Goal: Task Accomplishment & Management: Manage account settings

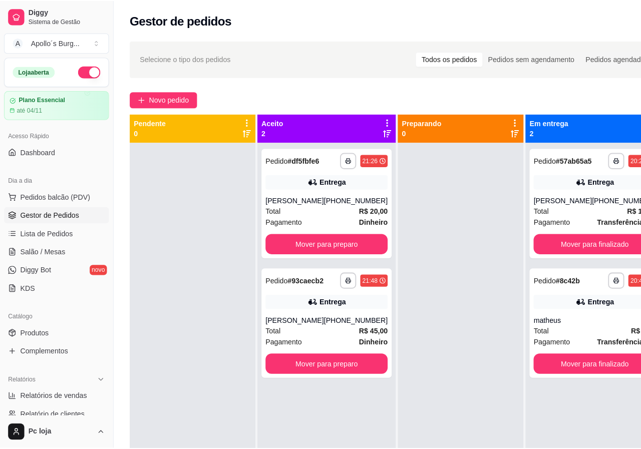
scroll to position [28, 0]
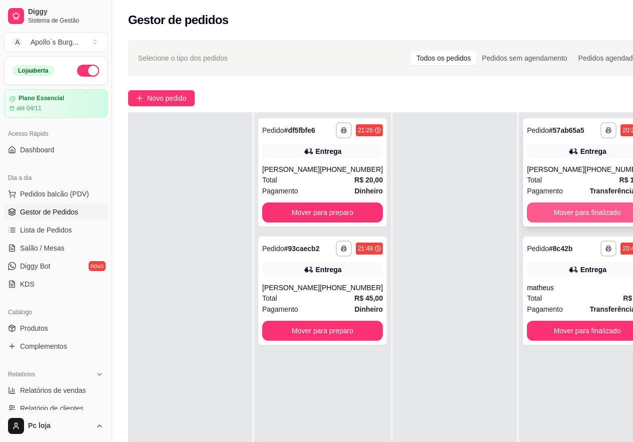
click at [573, 205] on button "Mover para finalizado" at bounding box center [587, 212] width 121 height 20
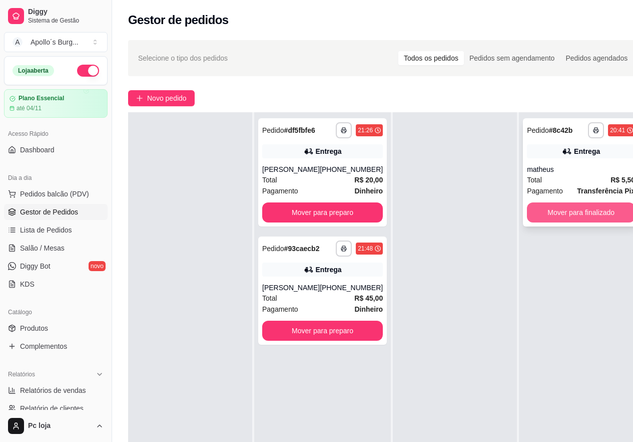
click at [560, 217] on button "Mover para finalizado" at bounding box center [581, 212] width 108 height 20
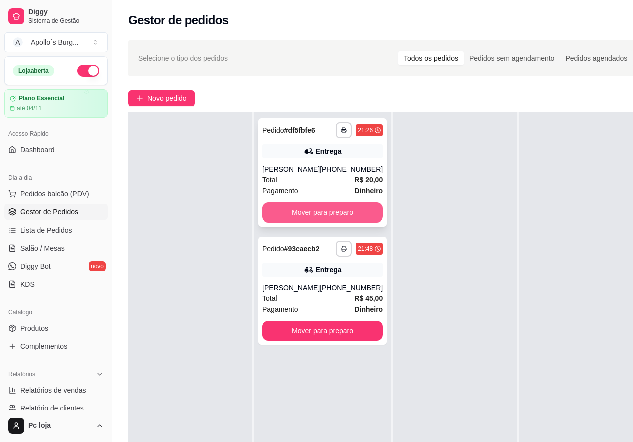
click at [347, 215] on button "Mover para preparo" at bounding box center [322, 212] width 121 height 20
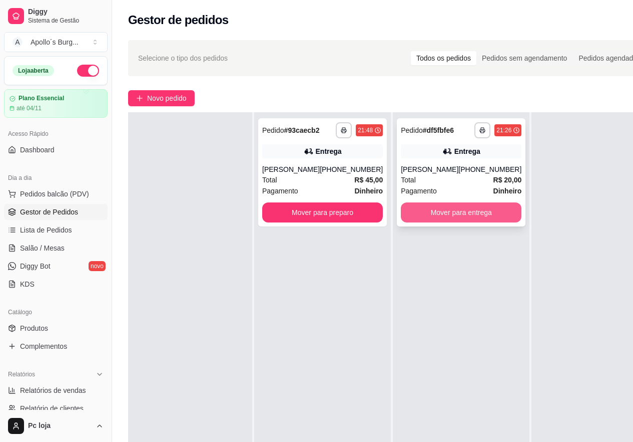
click at [424, 214] on button "Mover para entrega" at bounding box center [461, 212] width 121 height 20
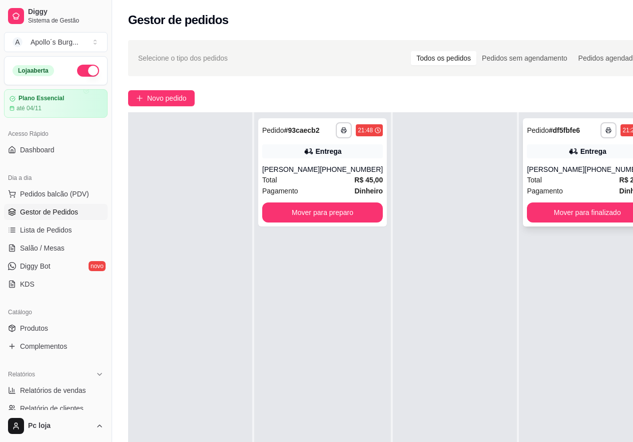
click at [565, 182] on div "Total R$ 20,00" at bounding box center [587, 179] width 121 height 11
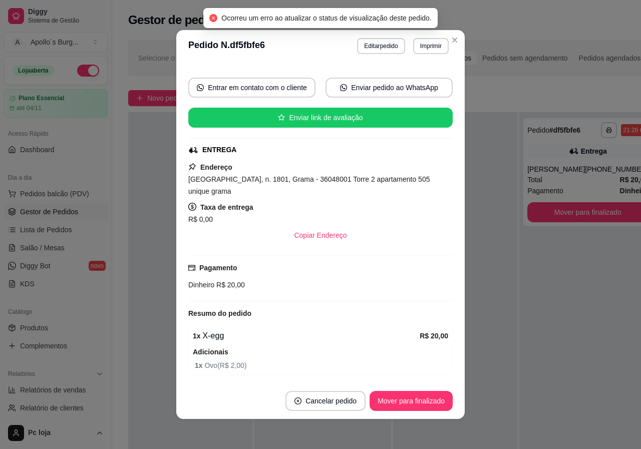
scroll to position [2, 0]
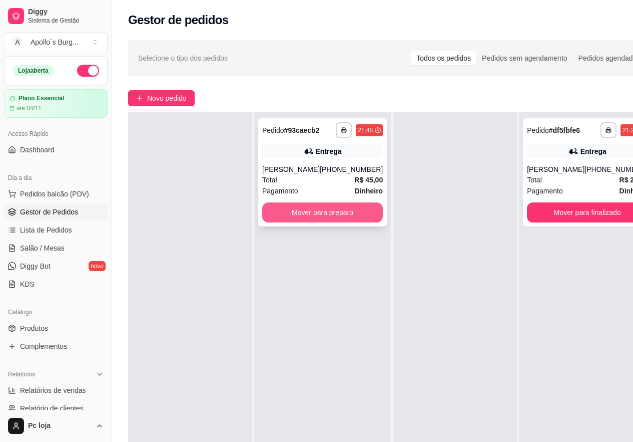
click at [356, 222] on button "Mover para preparo" at bounding box center [322, 212] width 121 height 20
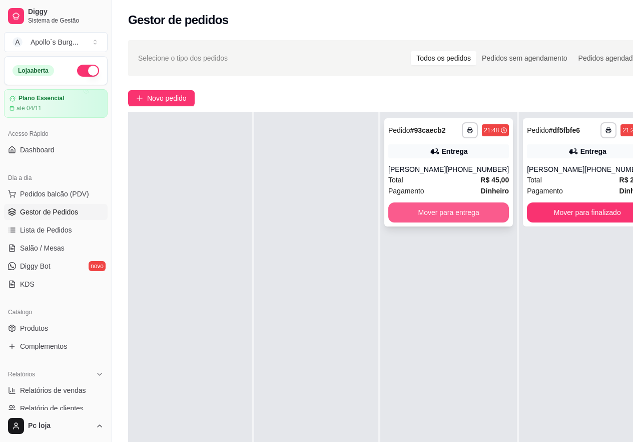
click at [468, 222] on button "Mover para entrega" at bounding box center [448, 212] width 121 height 20
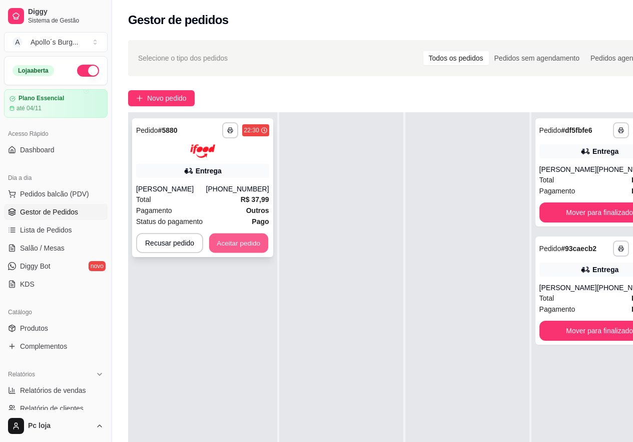
click at [241, 244] on button "Aceitar pedido" at bounding box center [238, 243] width 59 height 20
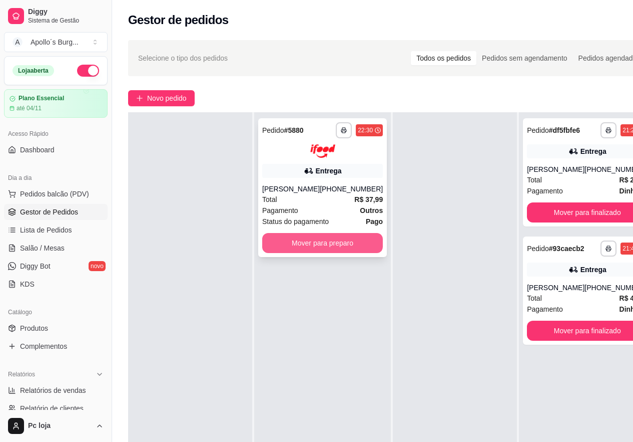
click at [298, 243] on button "Mover para preparo" at bounding box center [322, 243] width 121 height 20
click at [294, 240] on button "Mover para preparo" at bounding box center [322, 243] width 121 height 20
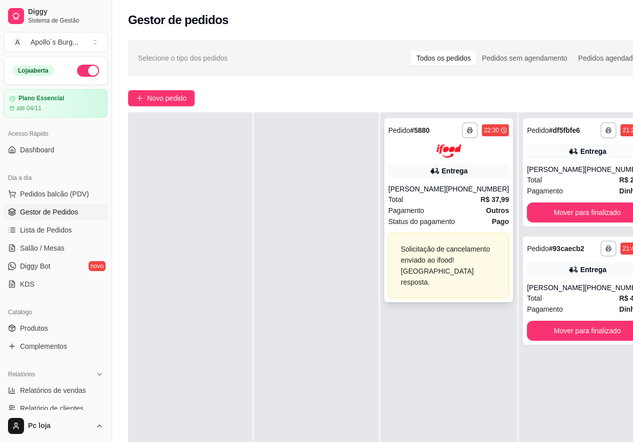
click at [453, 203] on div "Total R$ 37,99" at bounding box center [448, 199] width 121 height 11
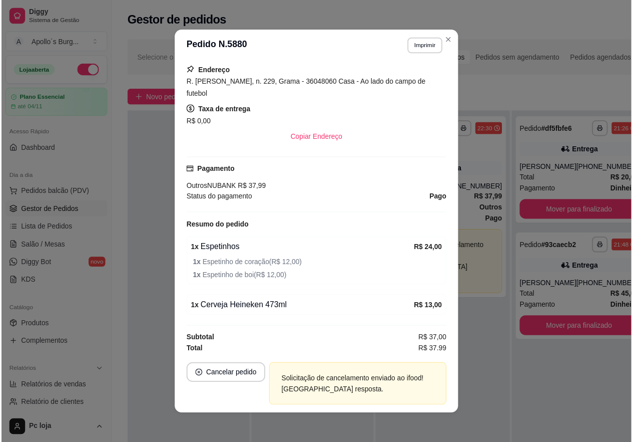
scroll to position [207, 0]
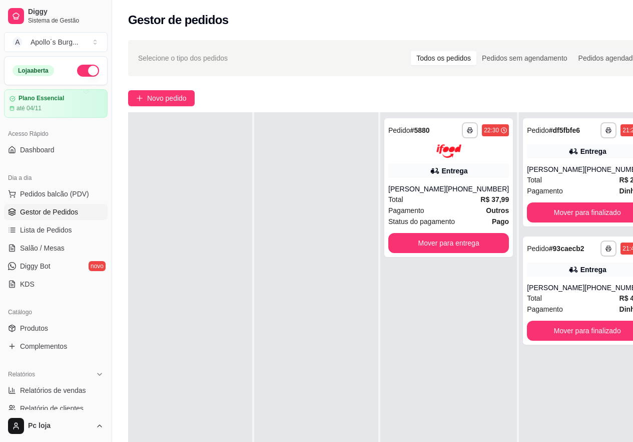
click at [0, 332] on div "Catálogo Produtos Complementos" at bounding box center [56, 329] width 112 height 58
click at [577, 339] on button "Mover para finalizado" at bounding box center [587, 330] width 121 height 20
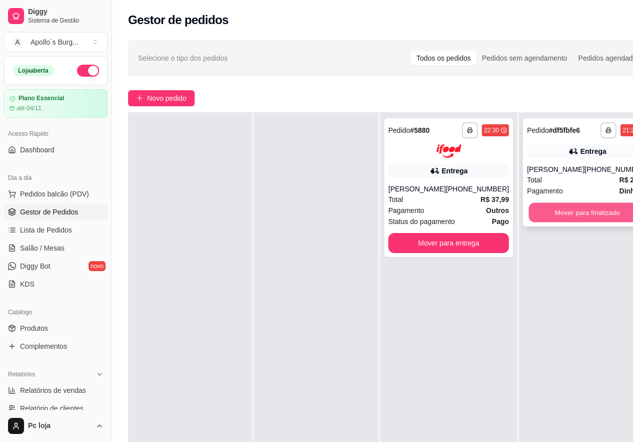
click at [581, 210] on button "Mover para finalizado" at bounding box center [587, 213] width 117 height 20
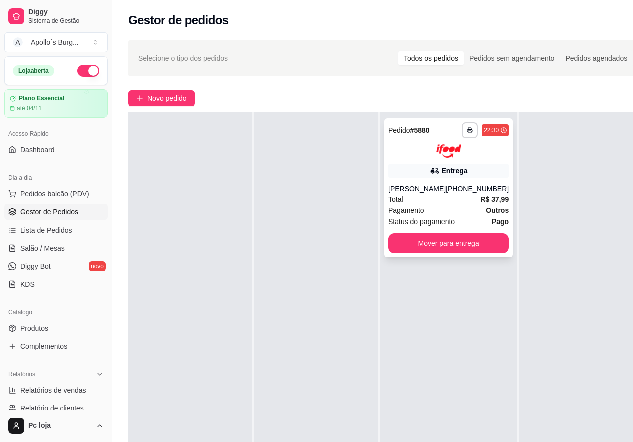
click at [464, 196] on div "Total R$ 37,99" at bounding box center [448, 199] width 121 height 11
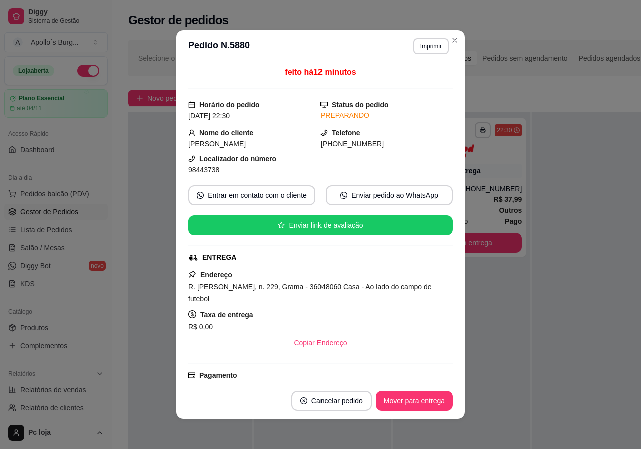
click at [534, 287] on div at bounding box center [594, 336] width 124 height 449
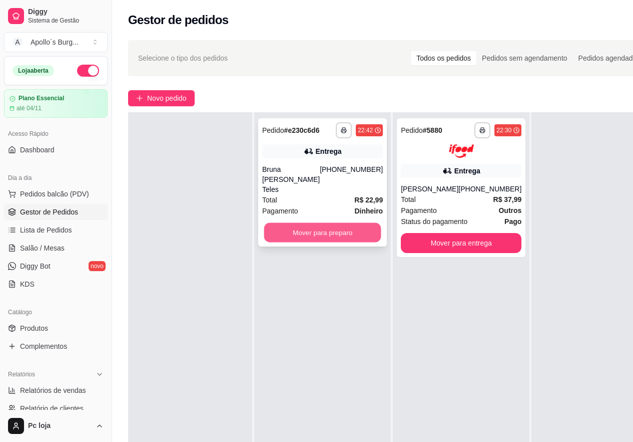
click at [311, 223] on button "Mover para preparo" at bounding box center [322, 233] width 117 height 20
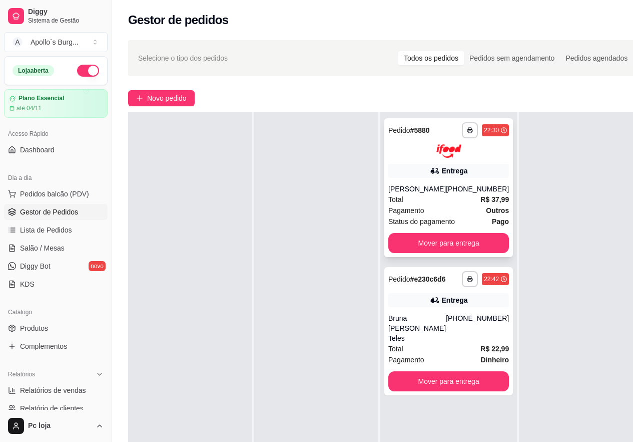
click at [423, 184] on div "[PERSON_NAME]" at bounding box center [417, 189] width 58 height 10
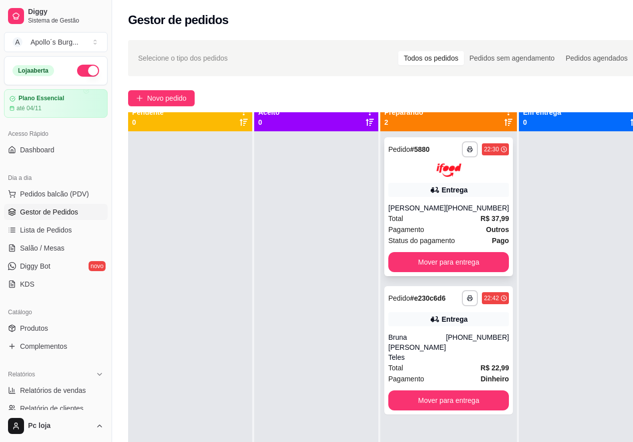
scroll to position [0, 0]
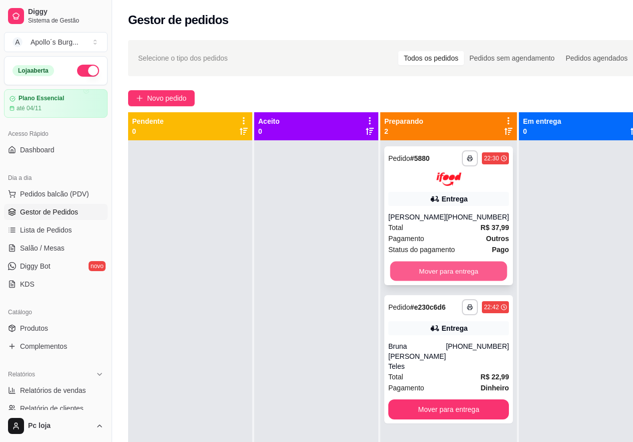
click at [432, 272] on button "Mover para entrega" at bounding box center [448, 271] width 117 height 20
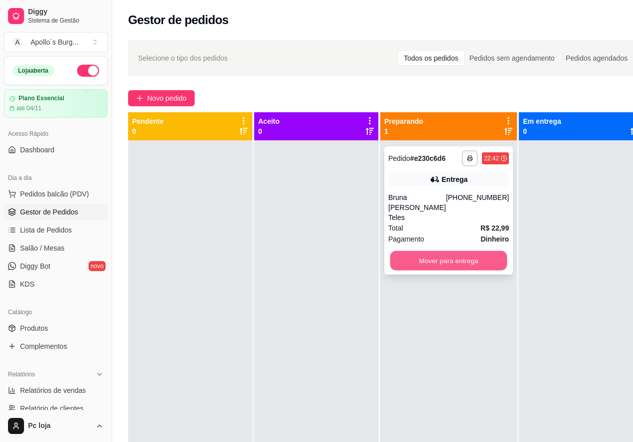
click at [421, 251] on button "Mover para entrega" at bounding box center [448, 261] width 117 height 20
